Goal: Transaction & Acquisition: Purchase product/service

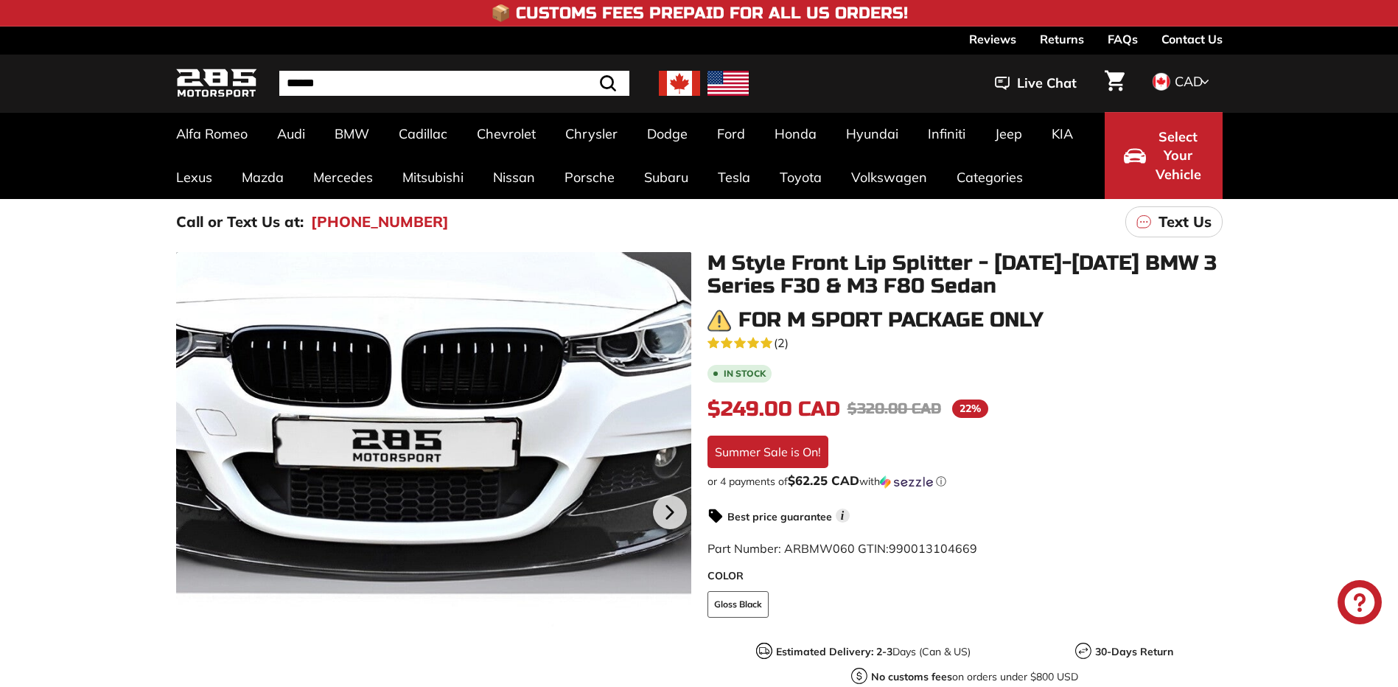
drag, startPoint x: 478, startPoint y: 557, endPoint x: 494, endPoint y: 484, distance: 74.6
click at [494, 484] on div at bounding box center [433, 509] width 515 height 515
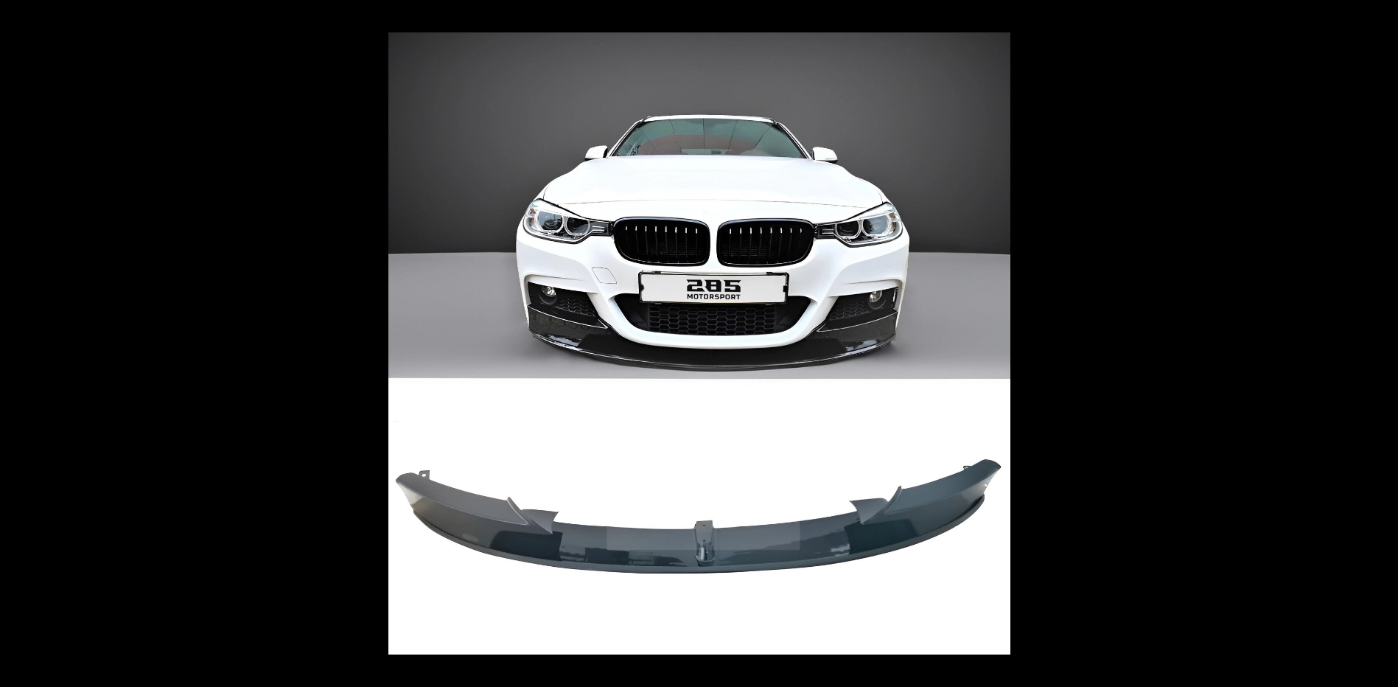
click at [315, 361] on div at bounding box center [699, 343] width 1398 height 687
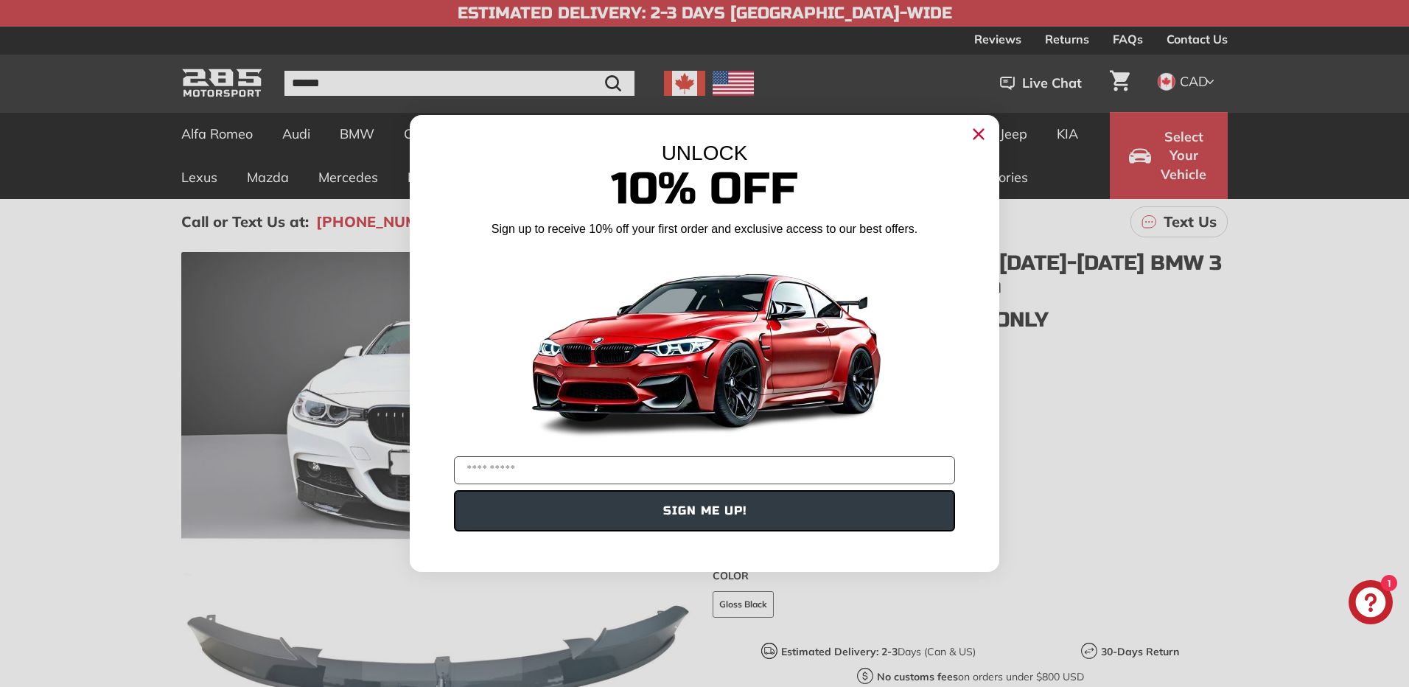
click at [982, 132] on circle "Close dialog" at bounding box center [978, 134] width 22 height 22
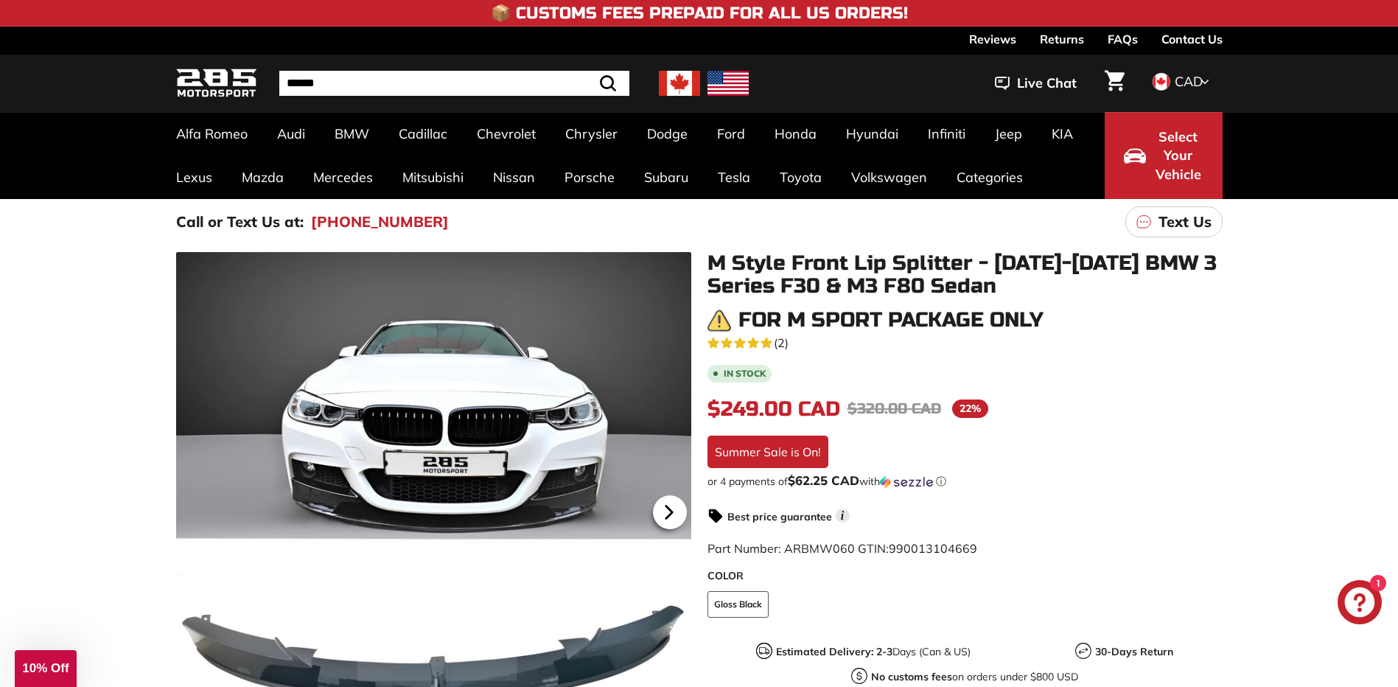
click at [679, 516] on icon at bounding box center [669, 512] width 34 height 34
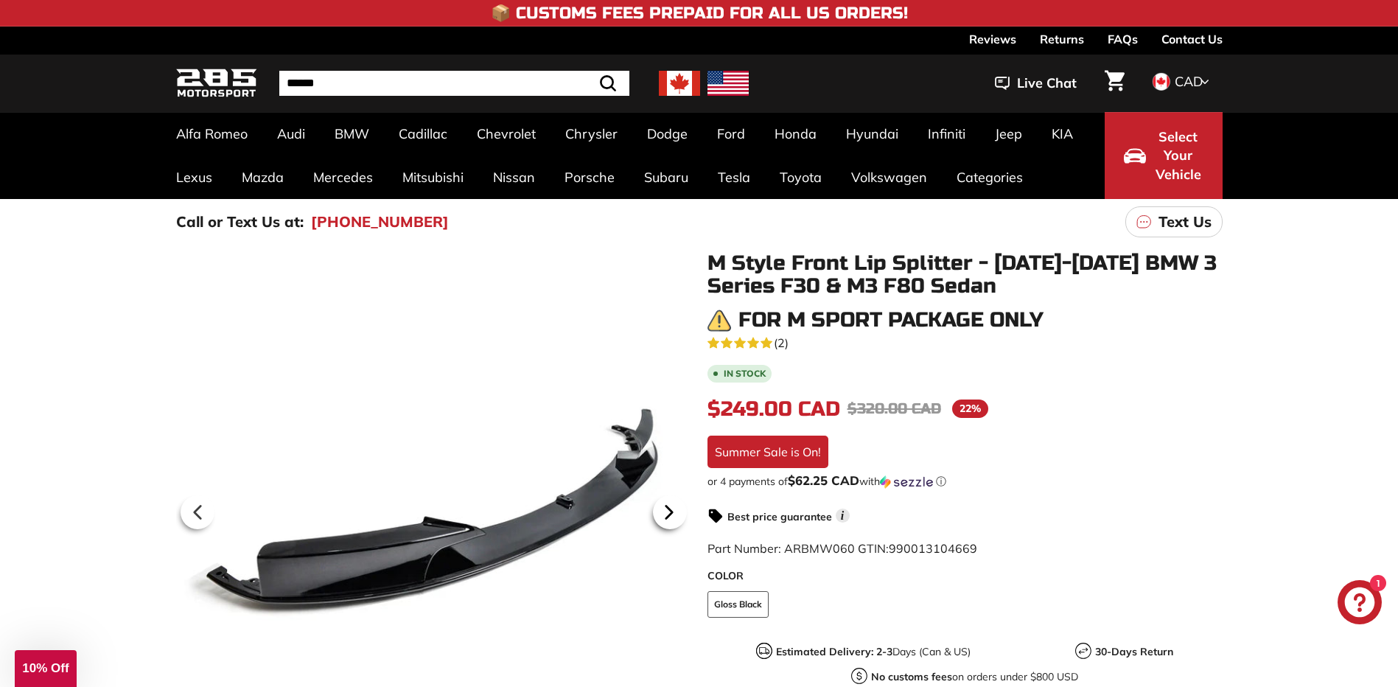
click at [673, 513] on icon at bounding box center [669, 512] width 34 height 34
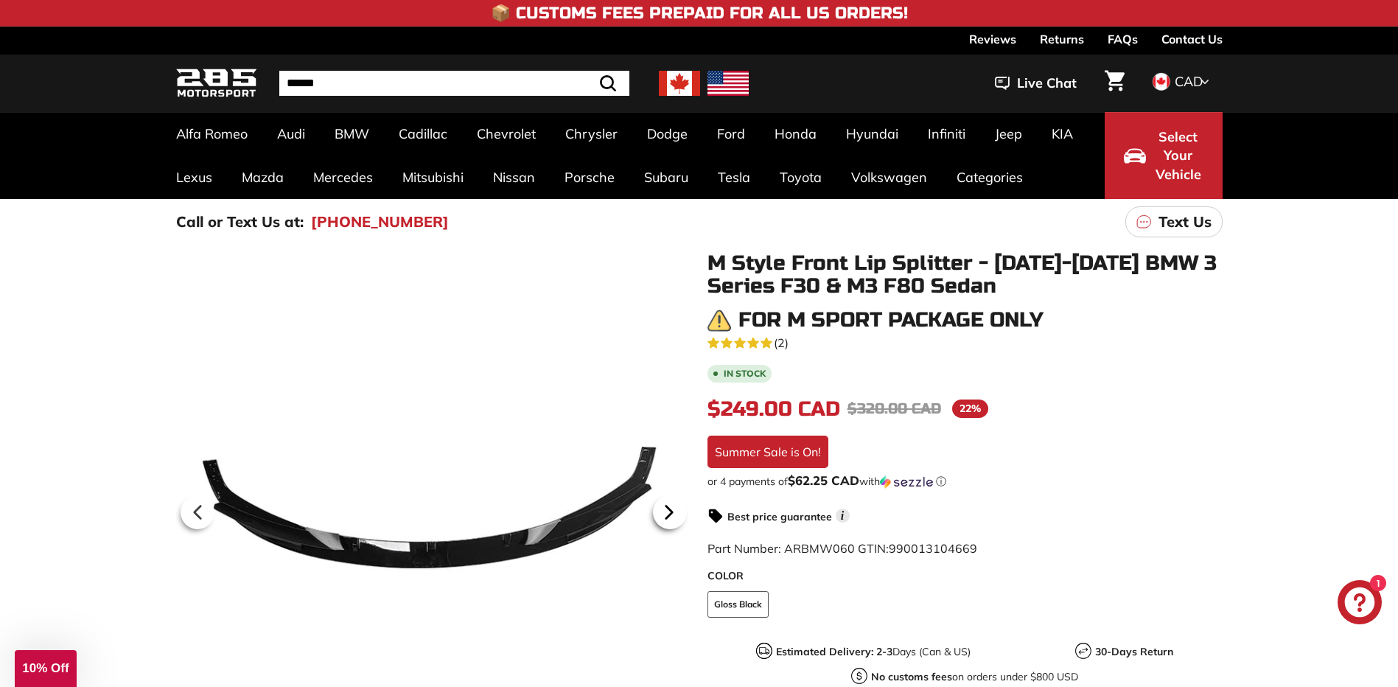
click at [673, 513] on icon at bounding box center [669, 512] width 34 height 34
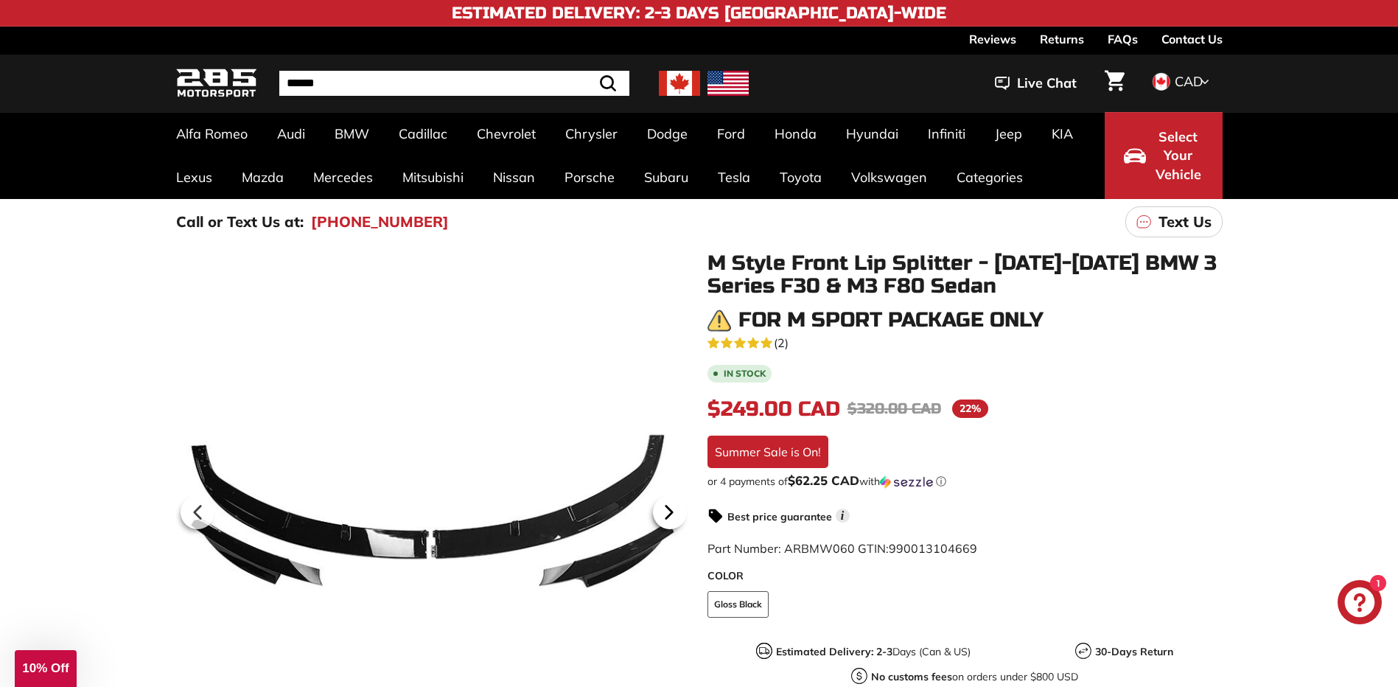
click at [673, 513] on icon at bounding box center [669, 512] width 34 height 34
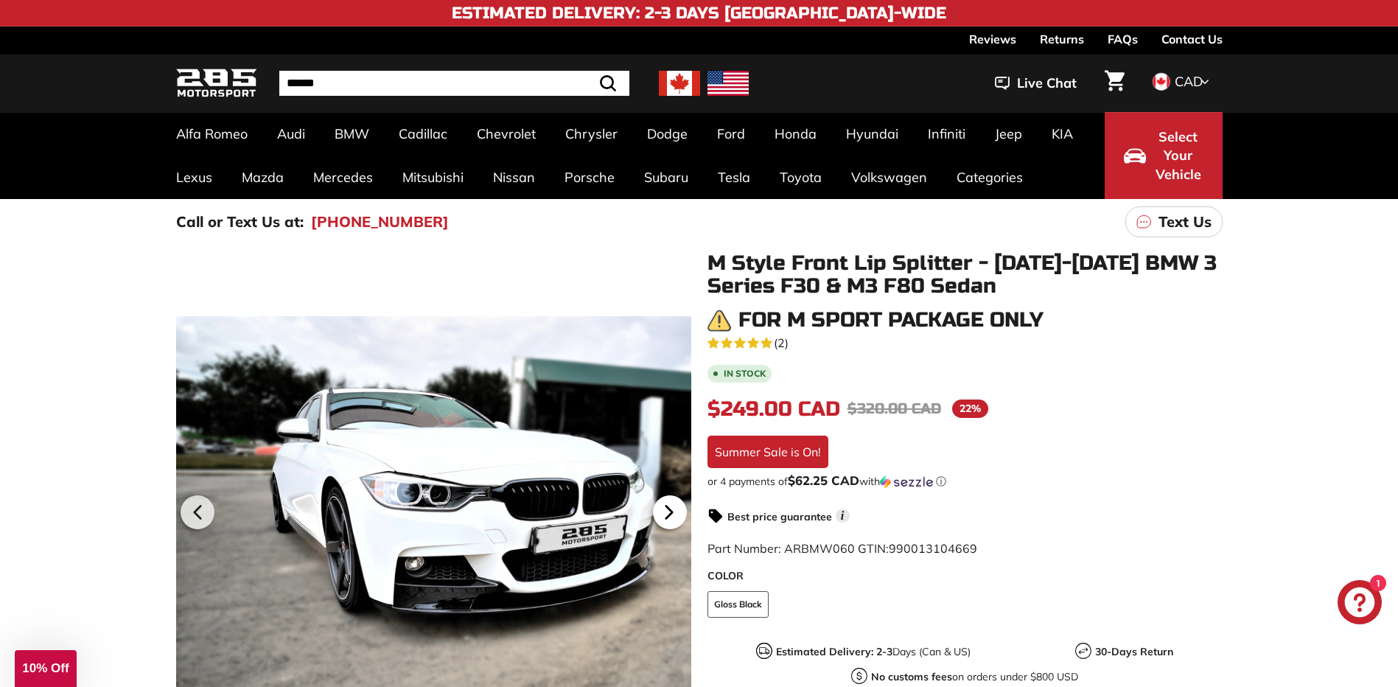
click at [673, 513] on icon at bounding box center [669, 512] width 34 height 34
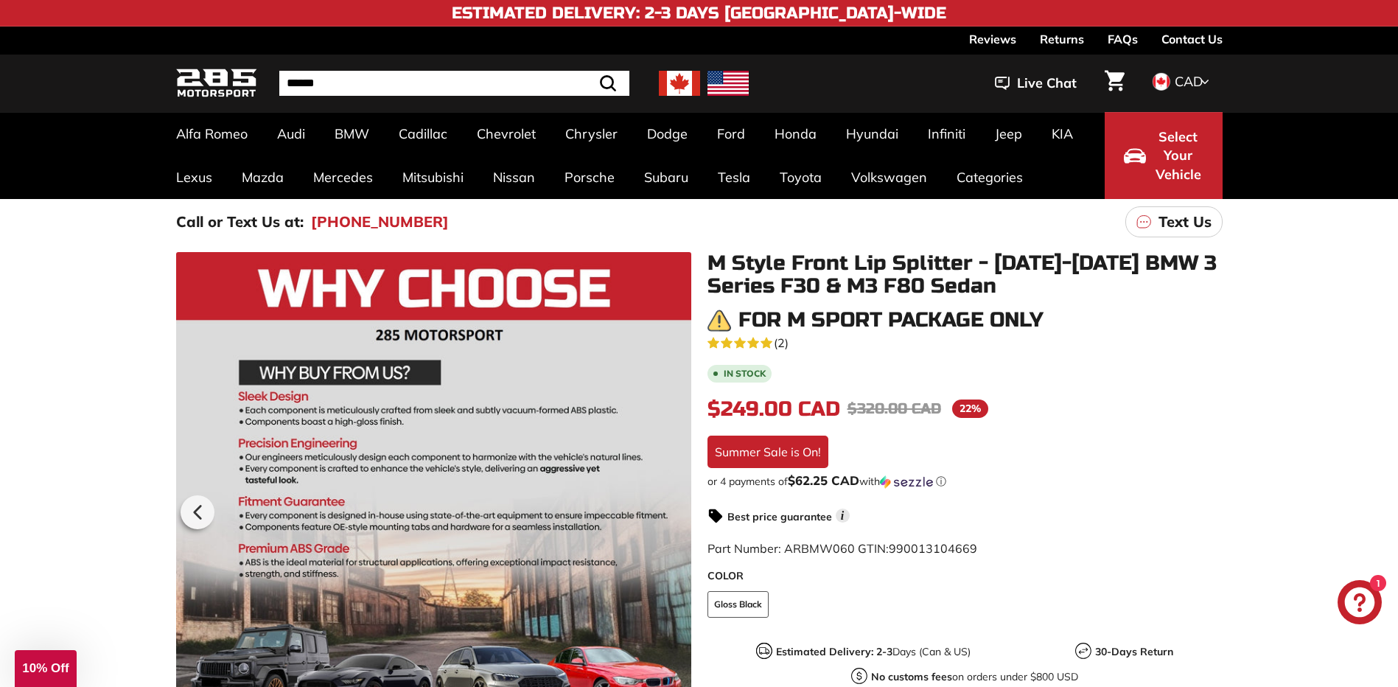
scroll to position [0, 10]
click at [673, 513] on div at bounding box center [433, 509] width 515 height 515
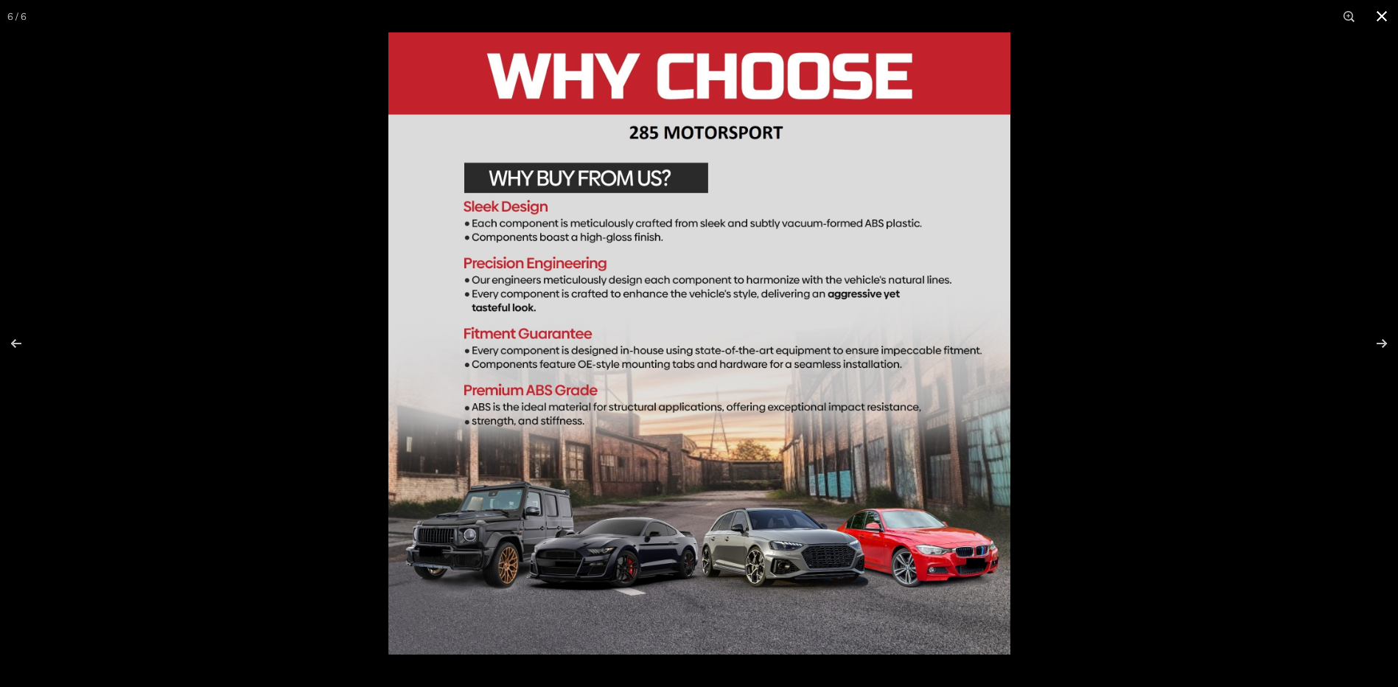
click at [1386, 18] on button at bounding box center [1381, 16] width 32 height 32
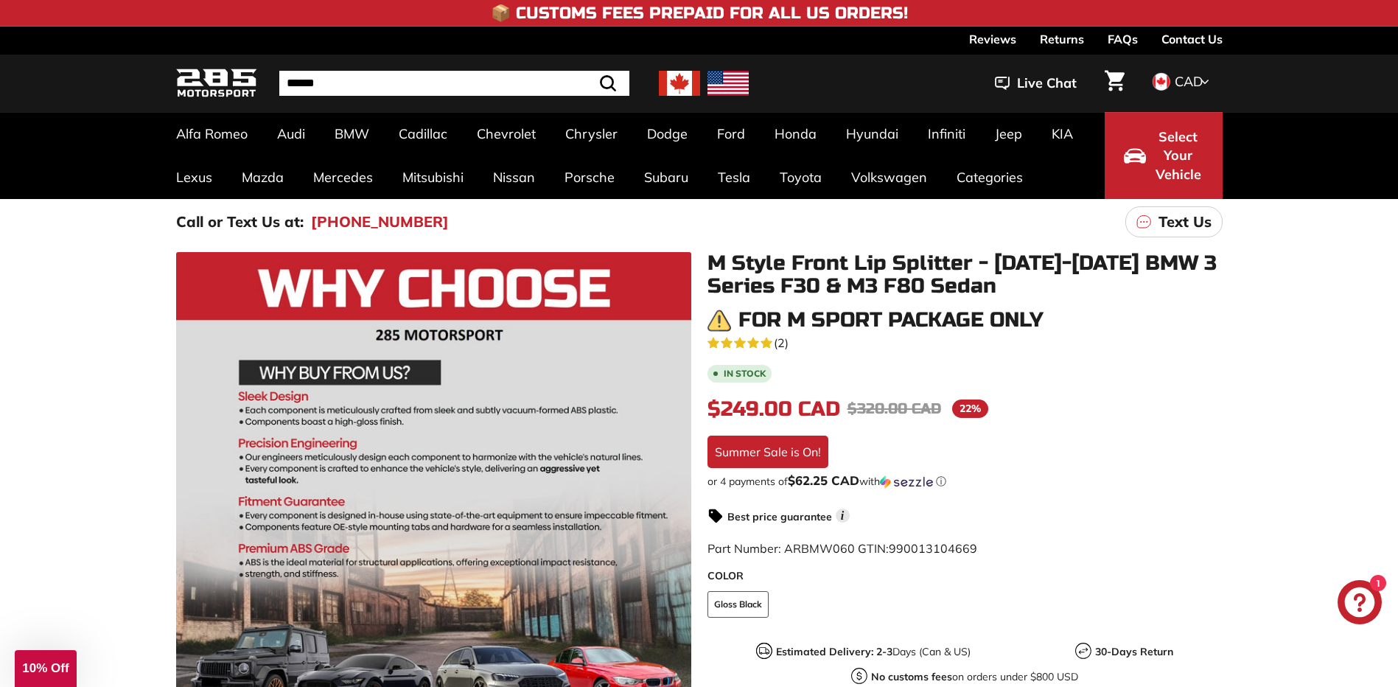
scroll to position [74, 0]
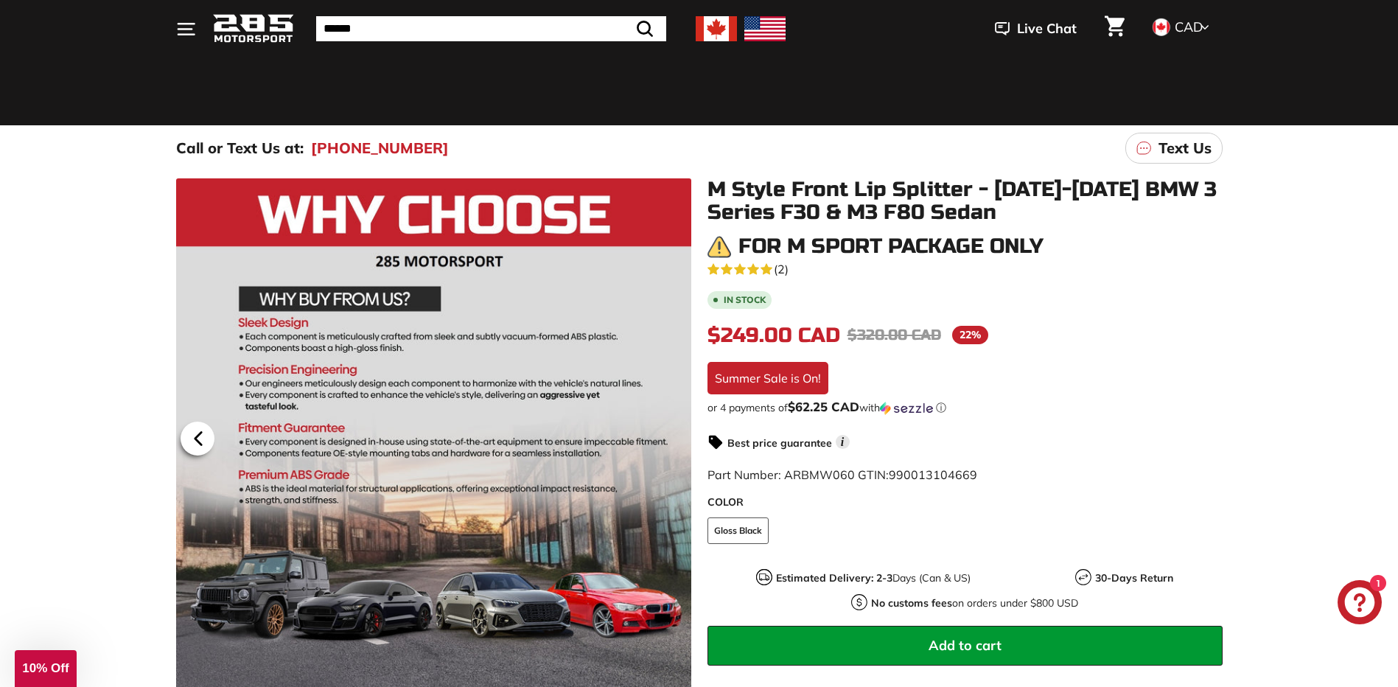
click at [194, 444] on icon at bounding box center [198, 438] width 34 height 34
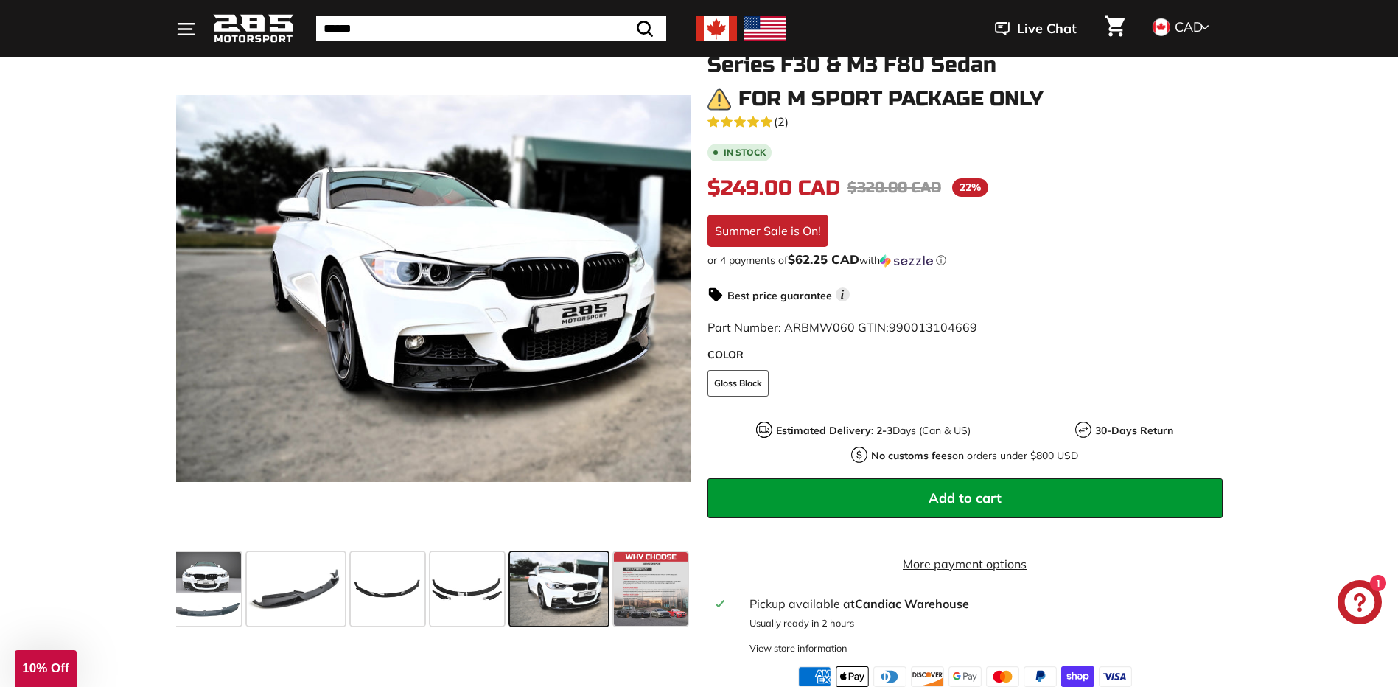
scroll to position [147, 0]
